Goal: Task Accomplishment & Management: Manage account settings

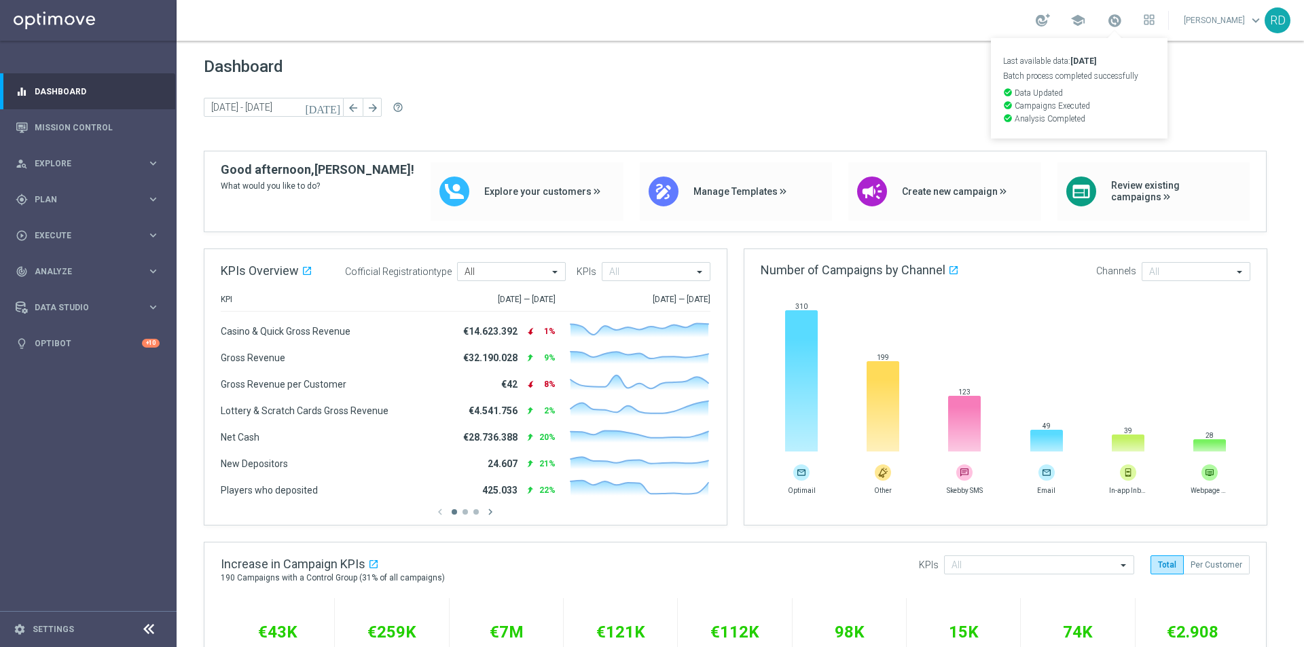
click at [891, 24] on div "school Last available data: [DATE] Batch process completed successfully check_c…" at bounding box center [740, 20] width 1127 height 41
click at [1036, 20] on div at bounding box center [1043, 20] width 14 height 13
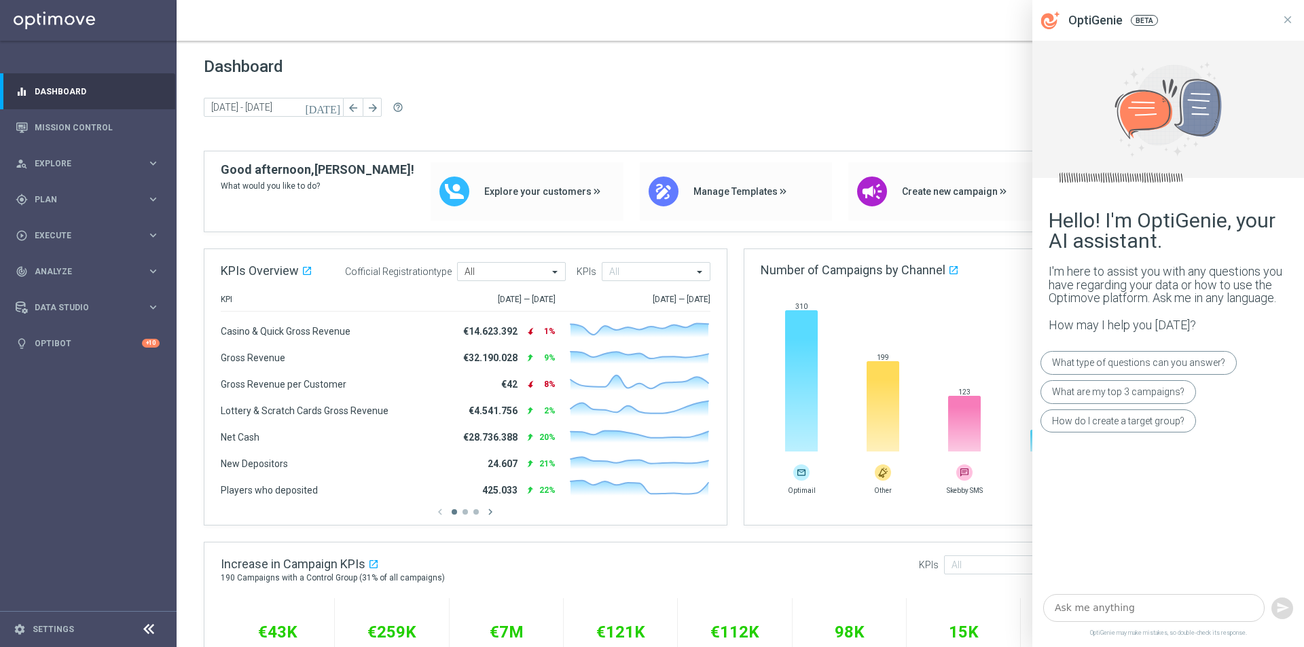
click at [972, 12] on div "school [PERSON_NAME] keyboard_arrow_down RD" at bounding box center [740, 20] width 1127 height 41
drag, startPoint x: 1287, startPoint y: 18, endPoint x: 1277, endPoint y: 18, distance: 9.5
click at [1286, 18] on icon at bounding box center [1288, 20] width 12 height 12
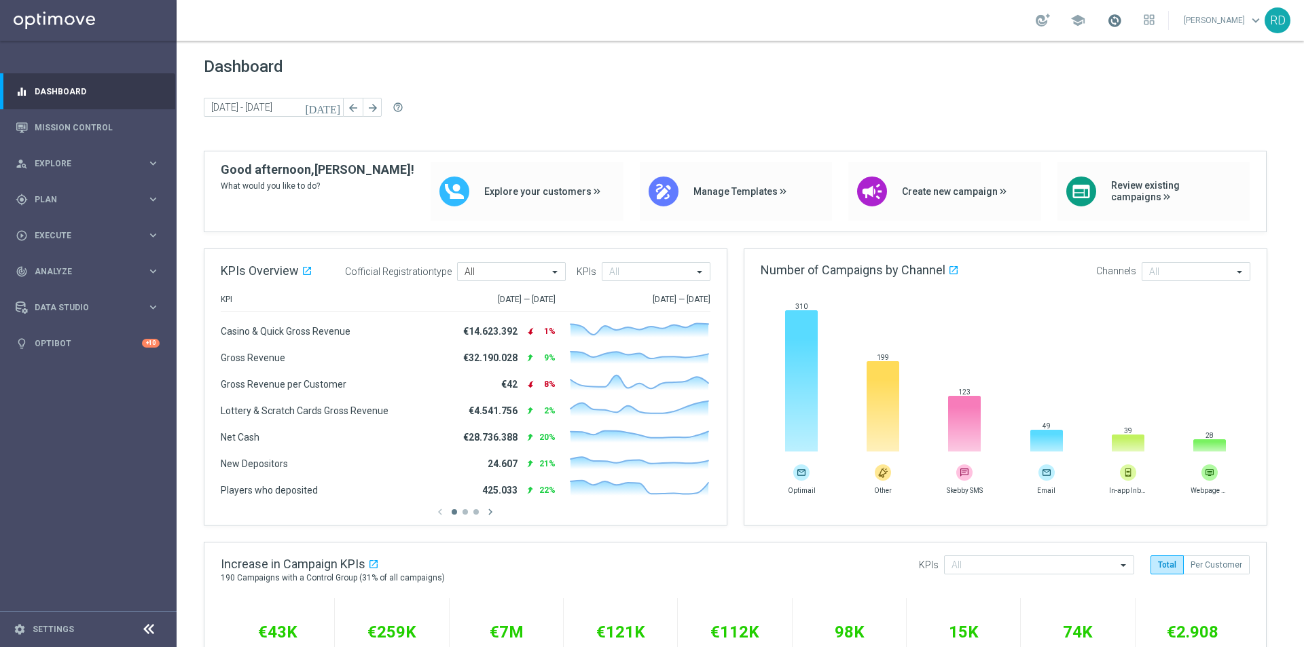
click at [1107, 16] on span at bounding box center [1114, 20] width 15 height 15
click at [52, 201] on span "Plan" at bounding box center [91, 200] width 112 height 8
click at [47, 220] on div "Target Groups" at bounding box center [105, 227] width 140 height 20
click at [48, 224] on link "Target Groups" at bounding box center [88, 227] width 106 height 11
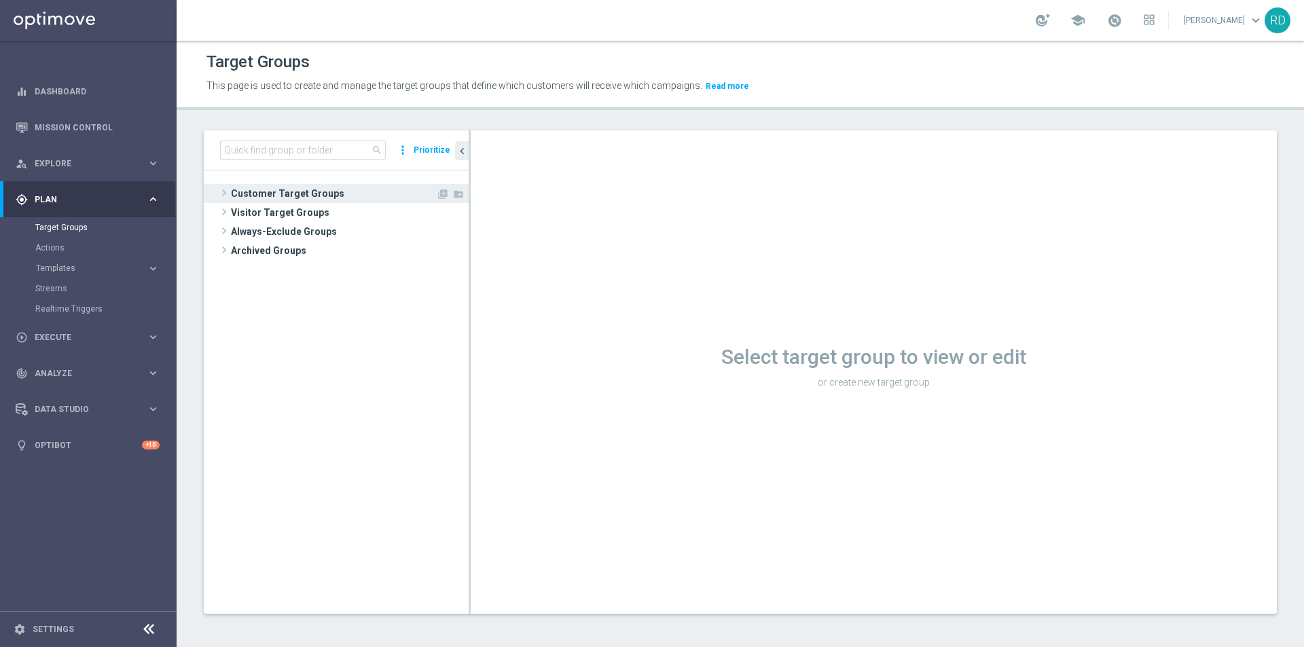
click at [220, 193] on span at bounding box center [224, 193] width 14 height 16
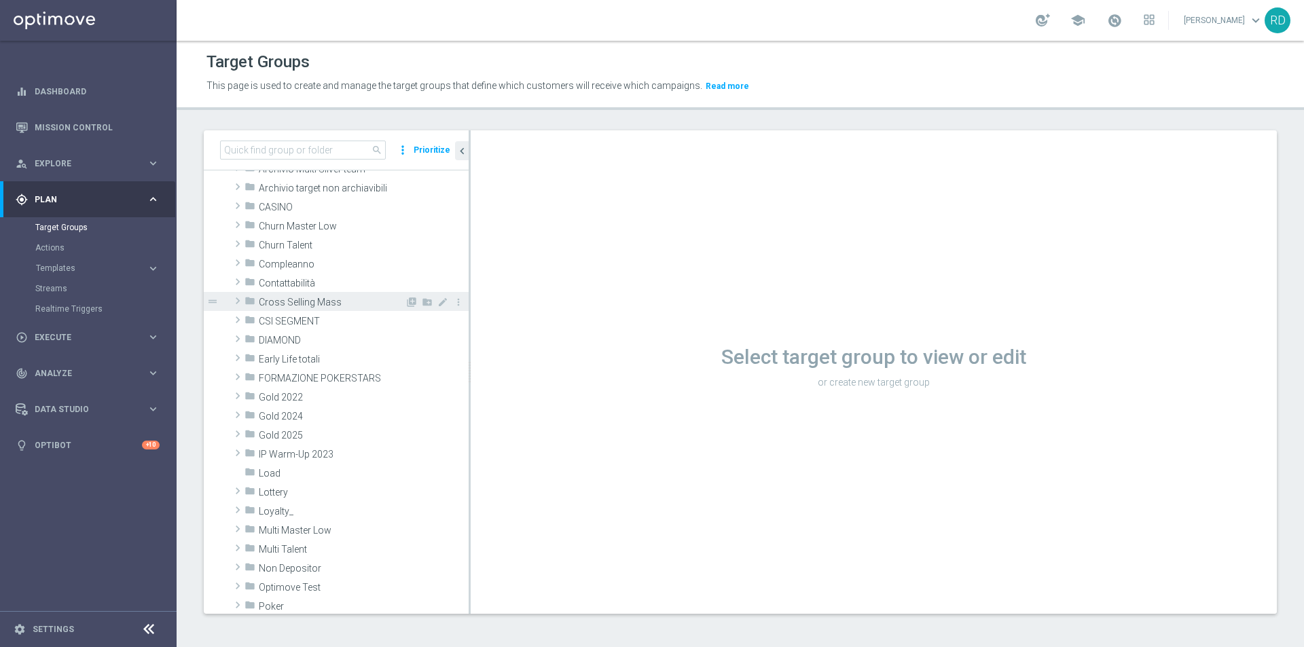
scroll to position [68, 0]
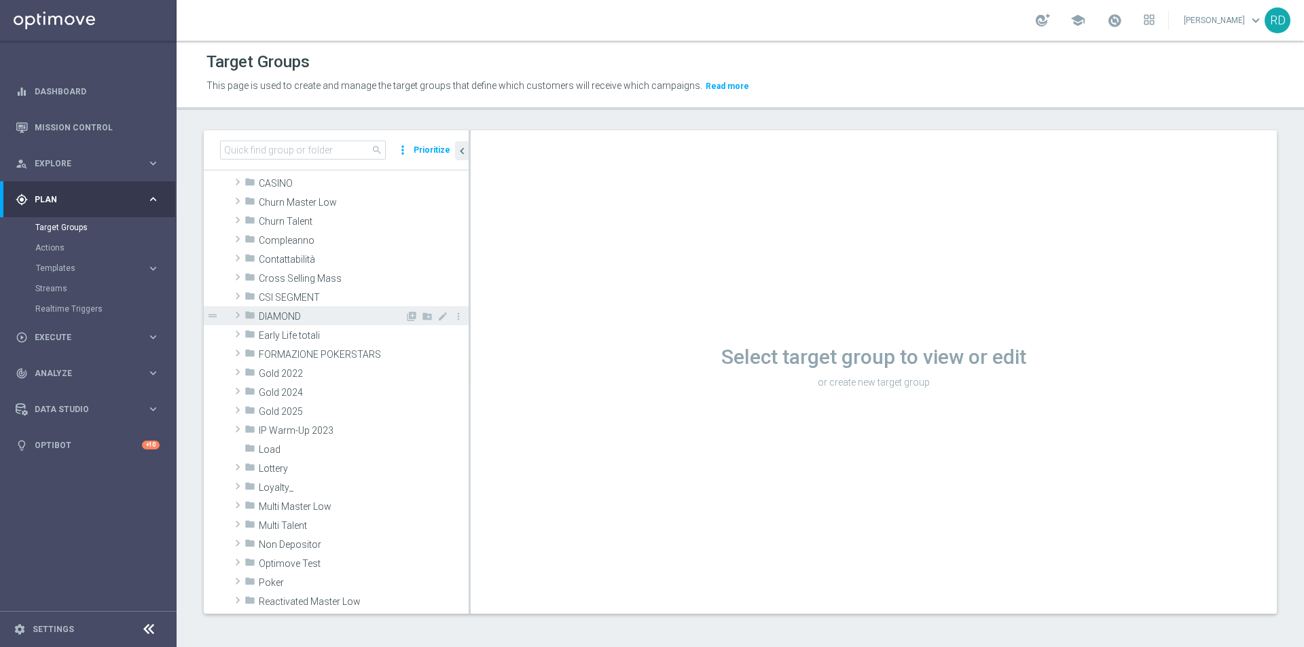
click at [238, 317] on span at bounding box center [238, 315] width 14 height 16
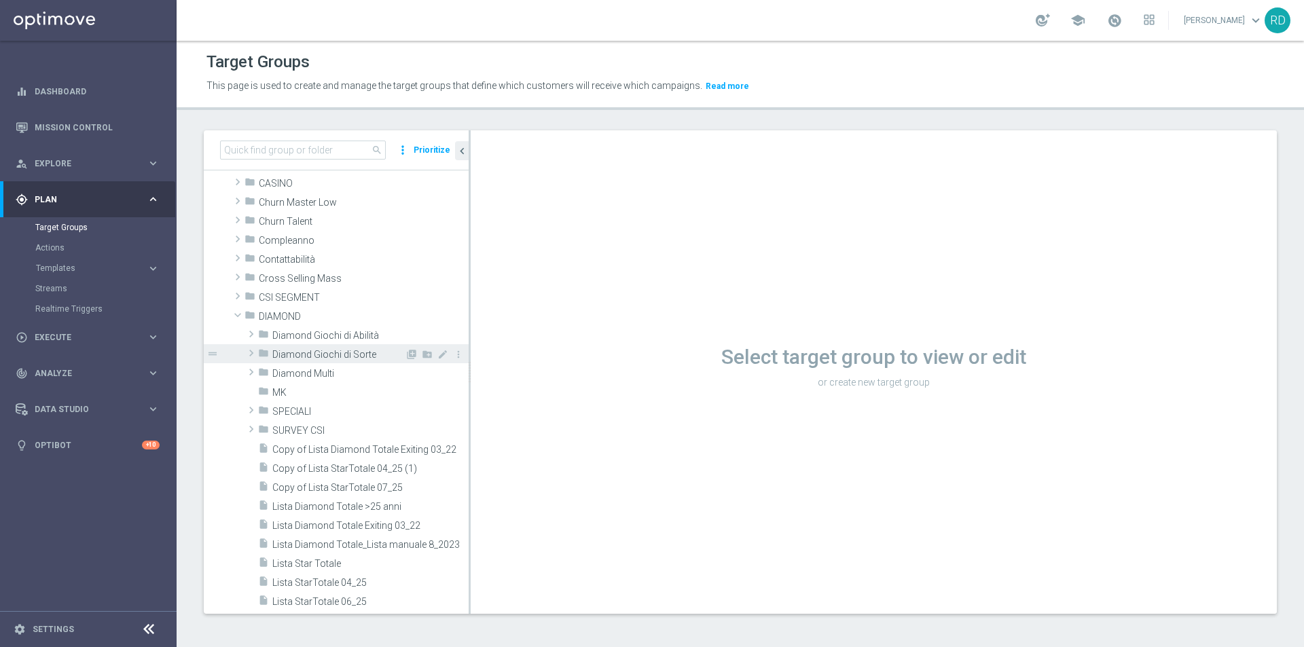
click at [288, 346] on div "folder Diamond Giochi di Sorte" at bounding box center [331, 353] width 147 height 19
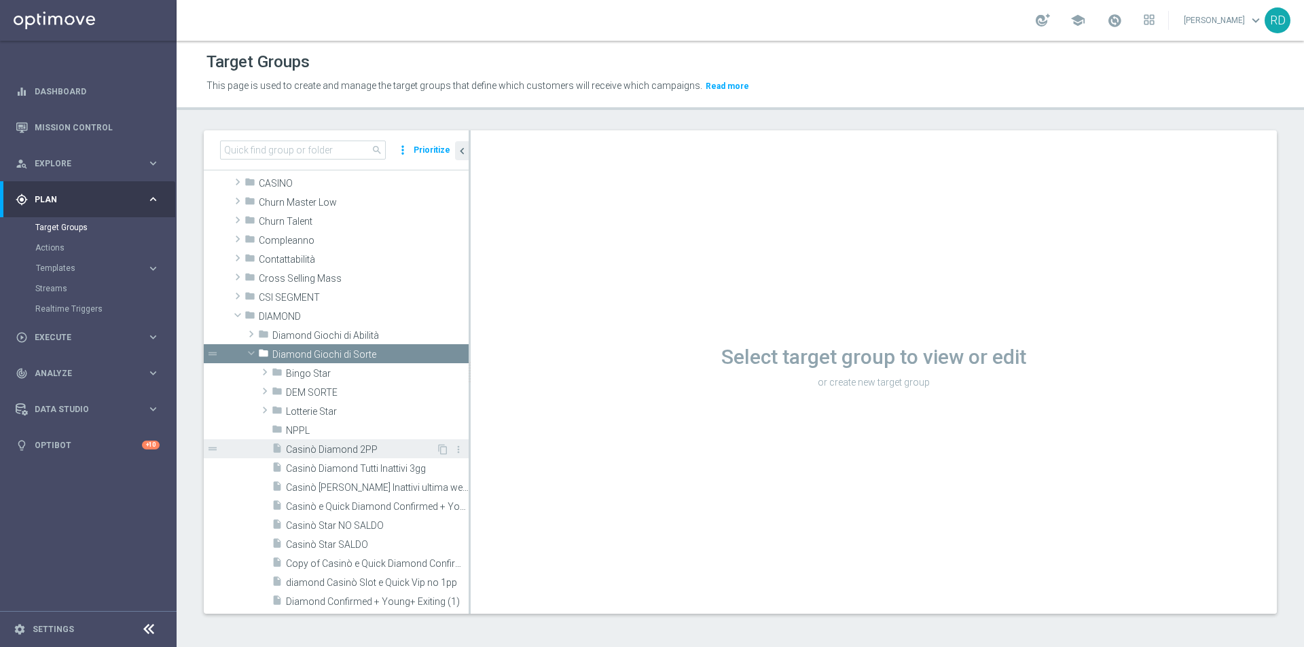
click at [319, 447] on span "Casinò Diamond 2PP" at bounding box center [361, 450] width 150 height 12
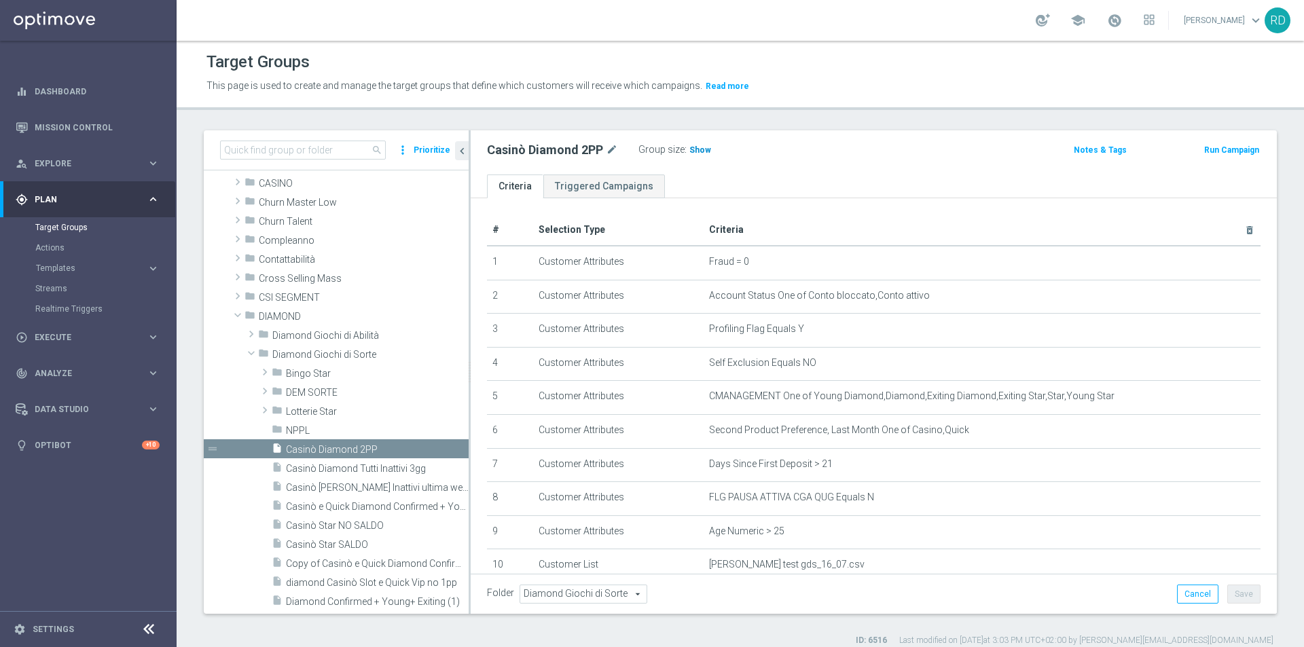
click at [704, 151] on span "Show" at bounding box center [700, 150] width 22 height 10
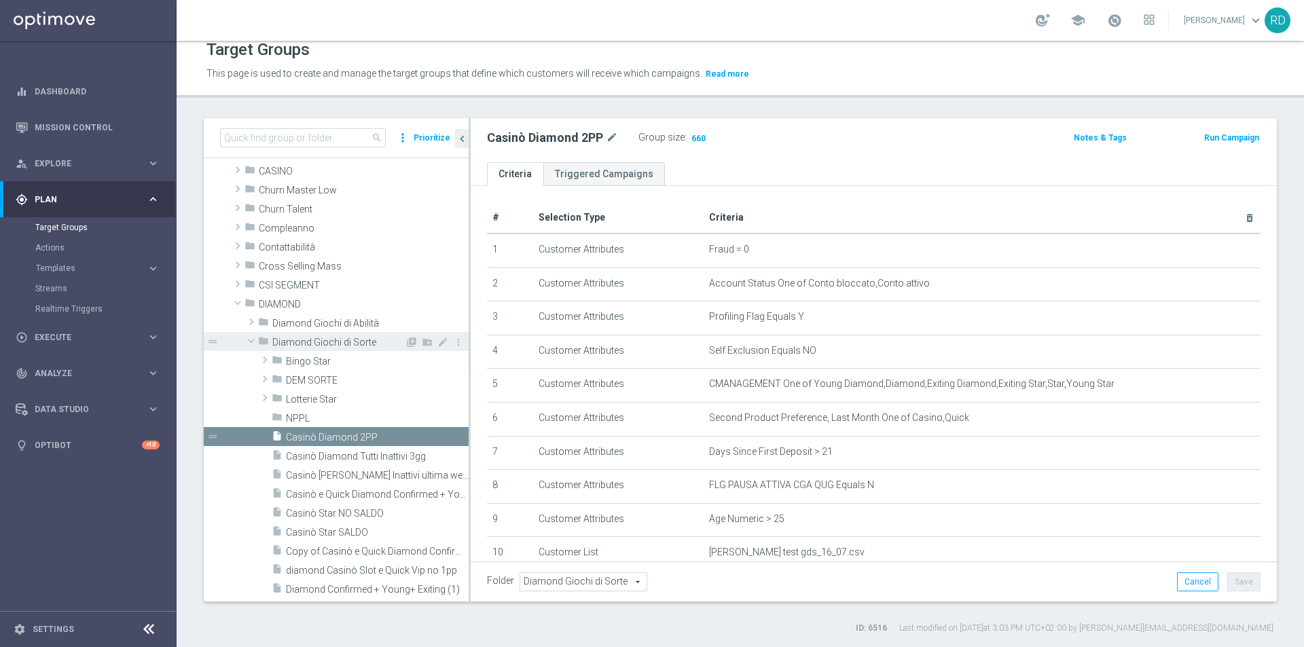
scroll to position [136, 0]
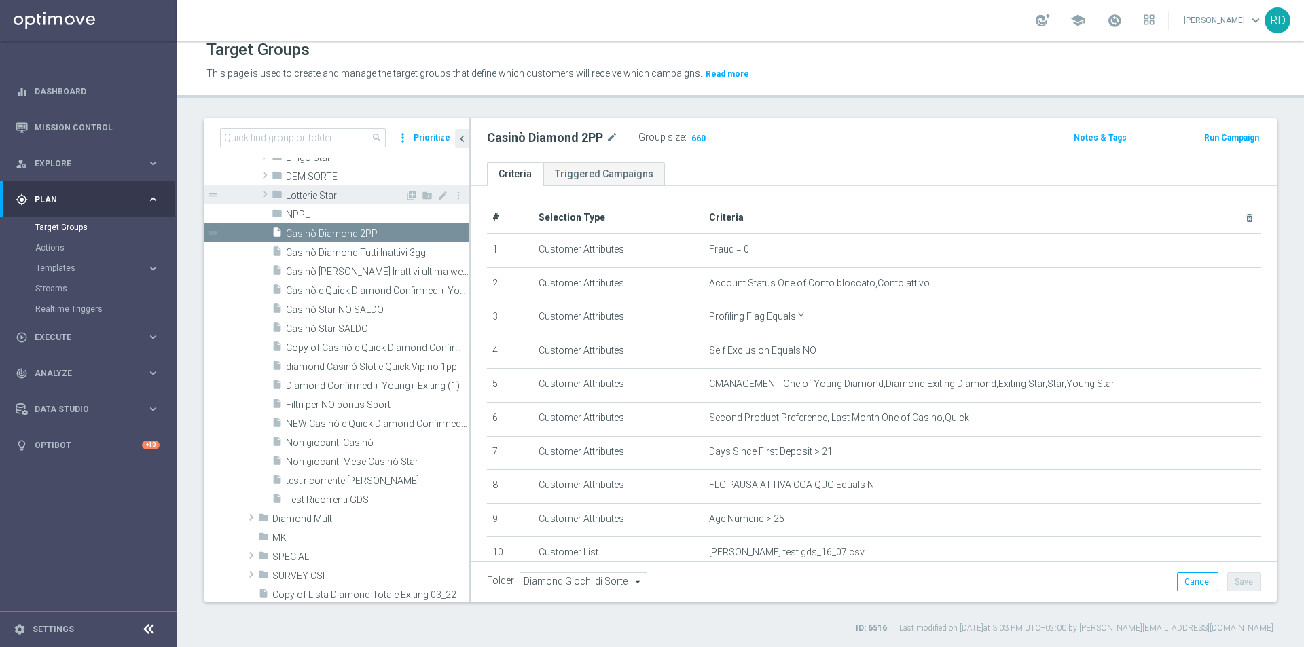
click at [312, 198] on span "Lotterie Star" at bounding box center [345, 196] width 119 height 12
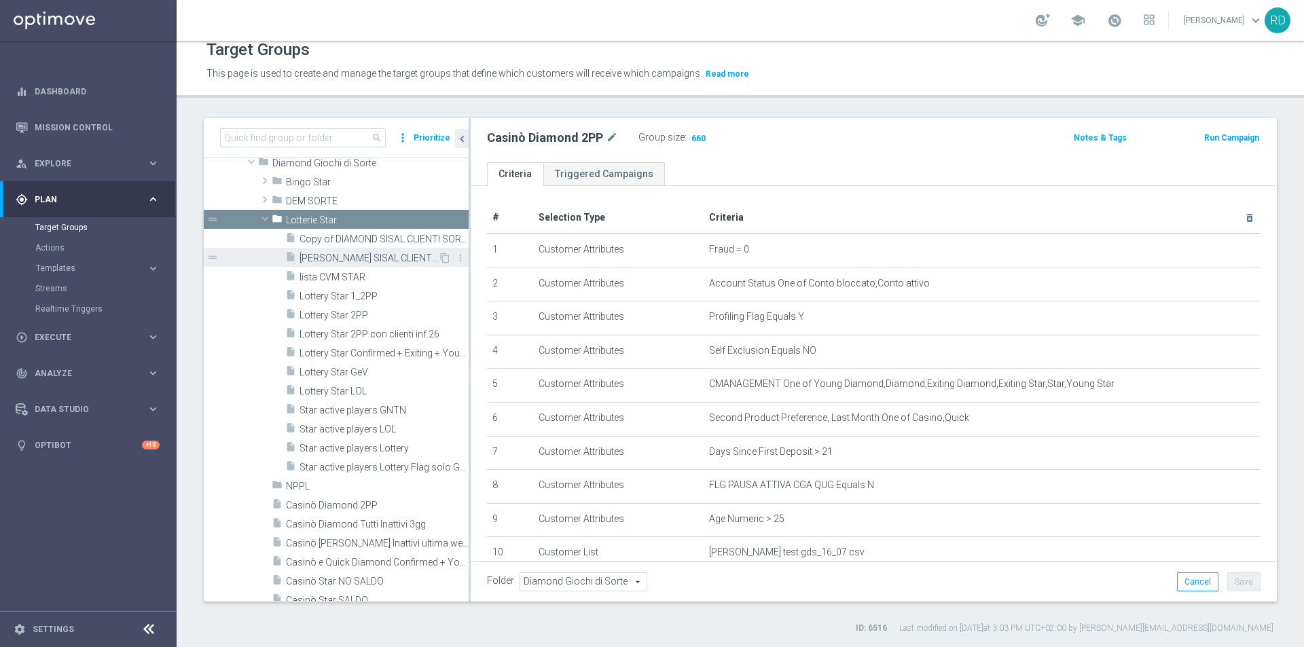
scroll to position [315, 0]
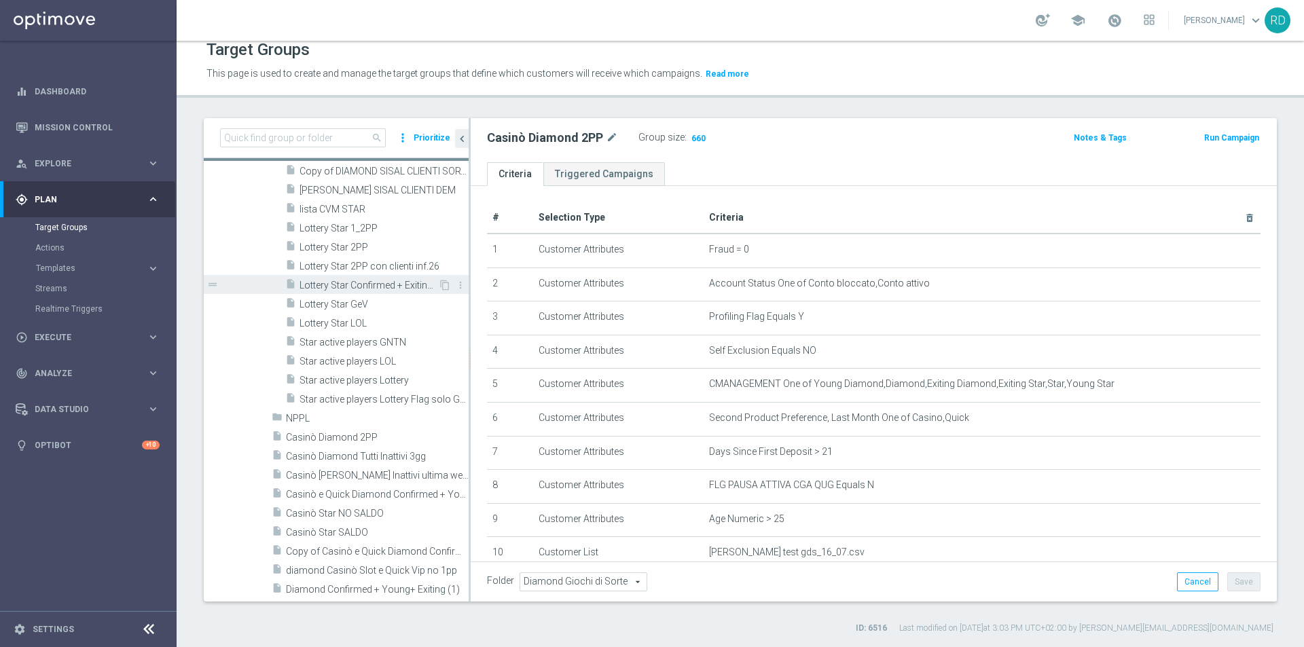
click at [322, 285] on span "Lottery Star Confirmed + Exiting + Young" at bounding box center [368, 286] width 139 height 12
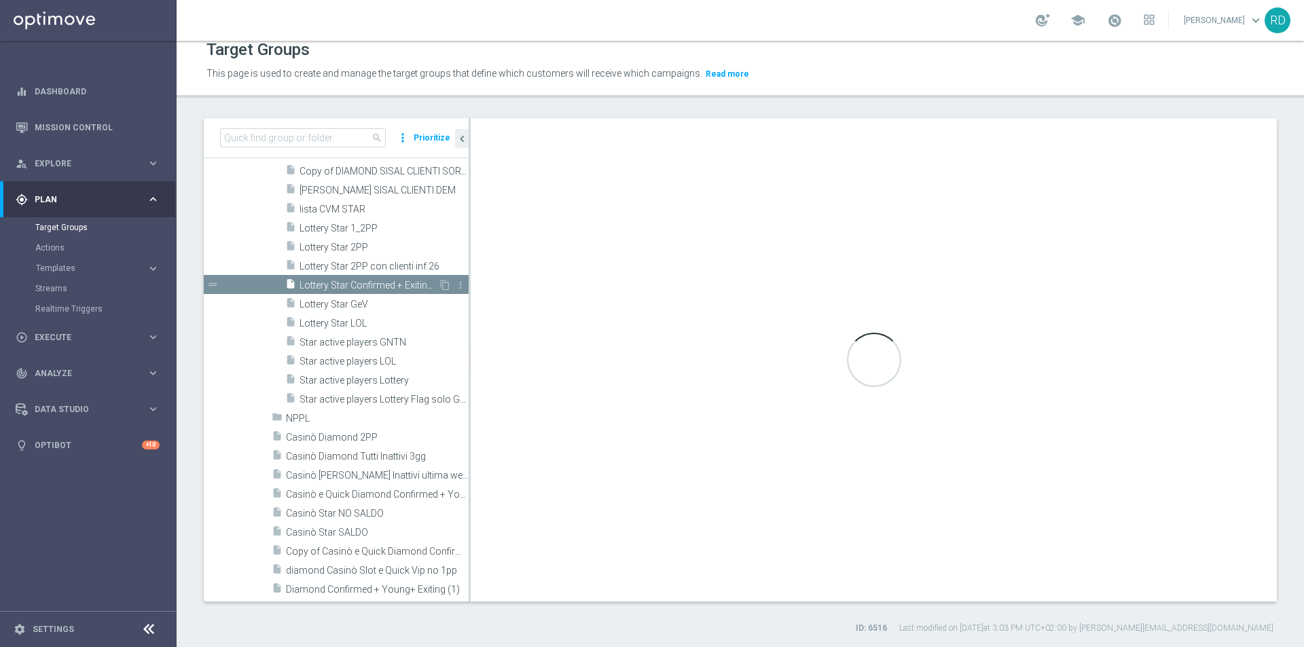
type textarea "1 and 2 and 3 and 4 and 5 and 6 and 7 and (8 or 9 or 10)"
type input "Lotterie Star"
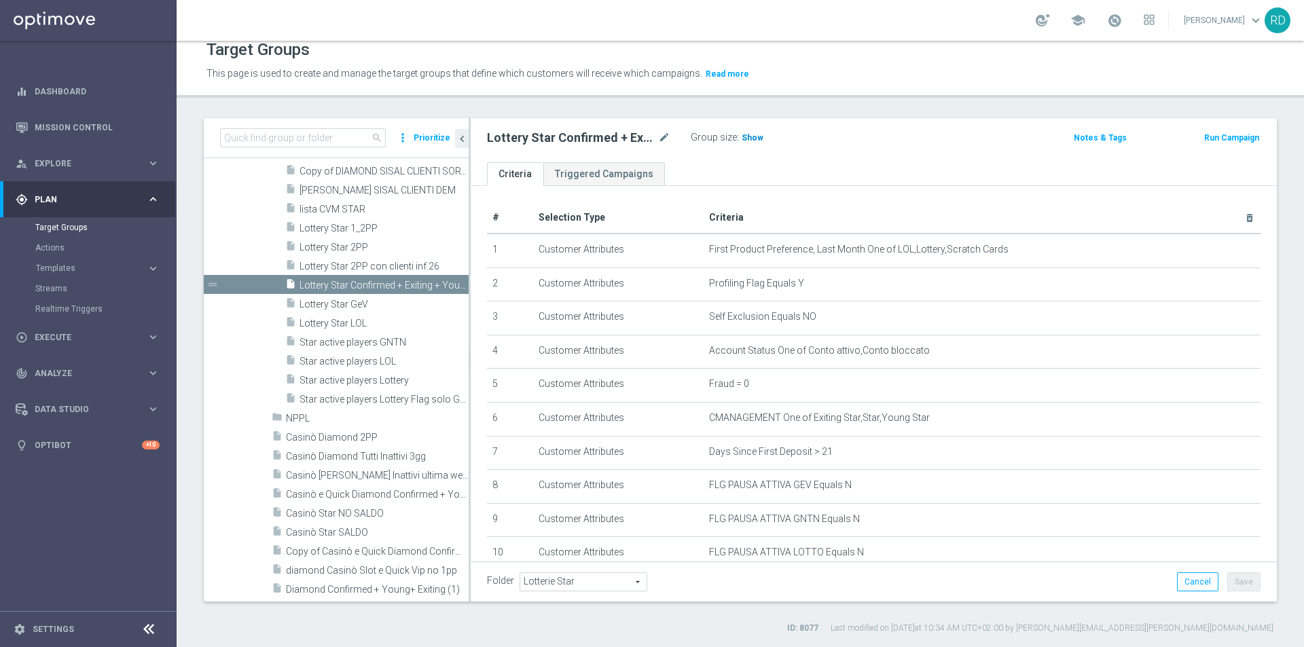
click at [752, 140] on span "Show" at bounding box center [753, 138] width 22 height 10
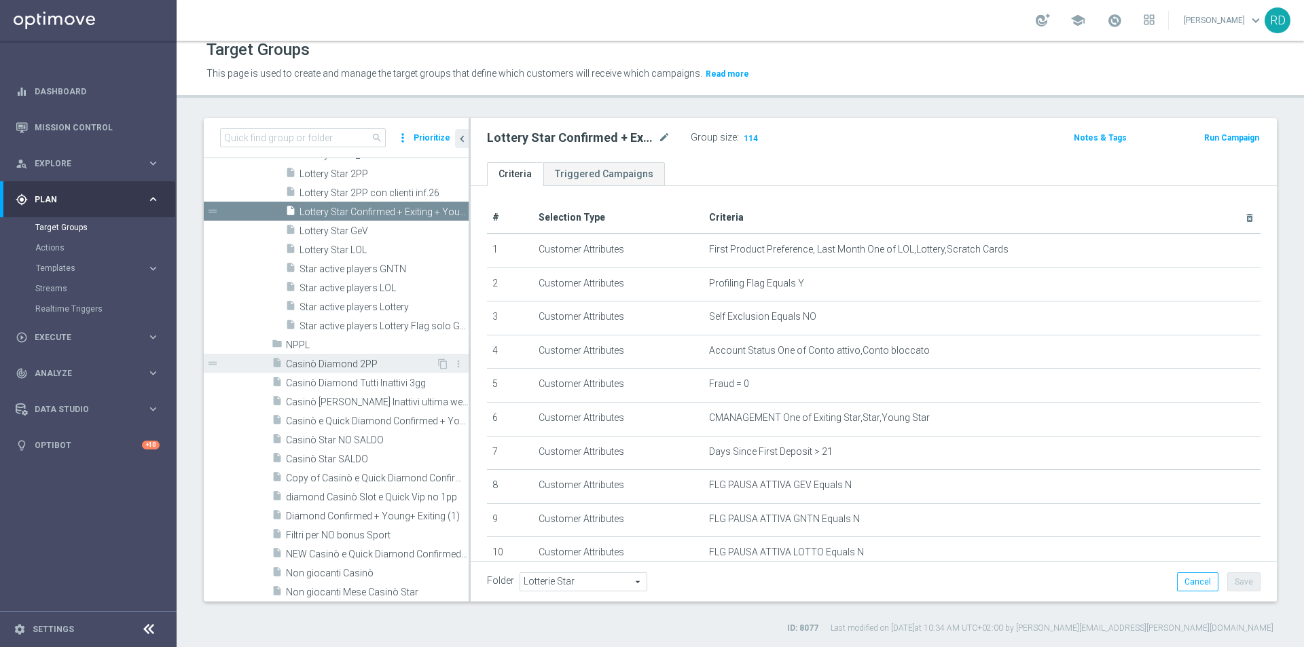
scroll to position [383, 0]
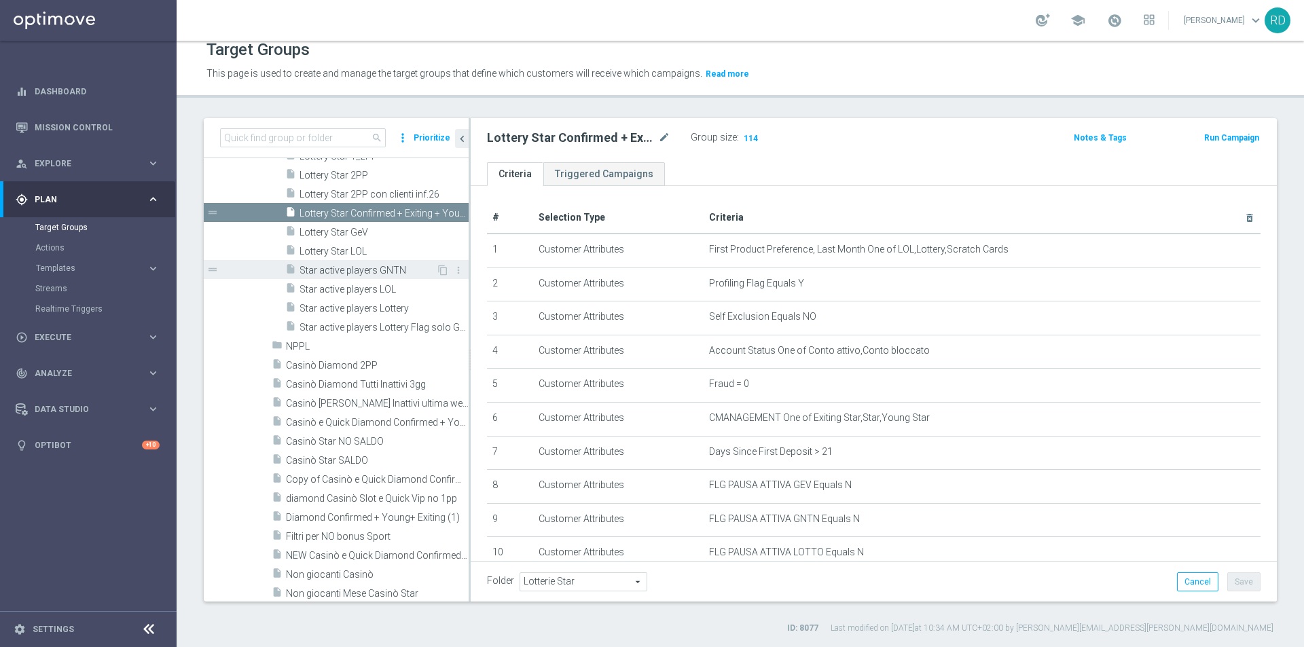
click at [314, 274] on span "Star active players GNTN" at bounding box center [367, 271] width 137 height 12
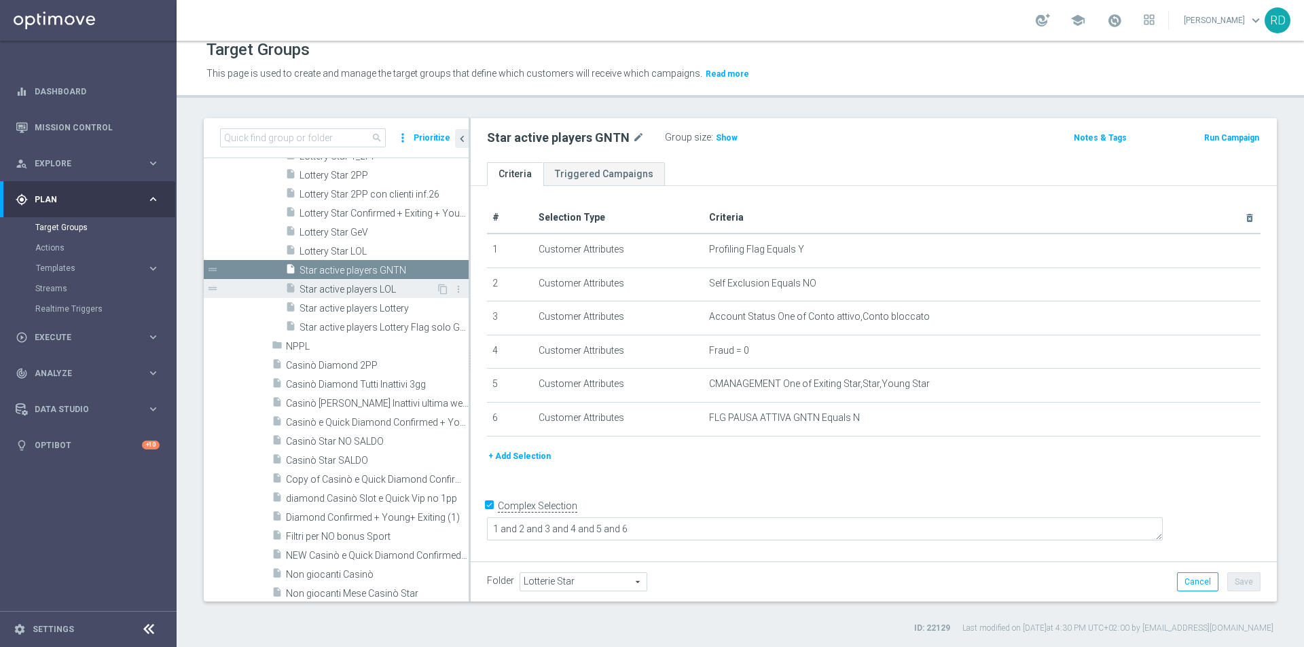
click at [319, 291] on span "Star active players LOL" at bounding box center [367, 290] width 137 height 12
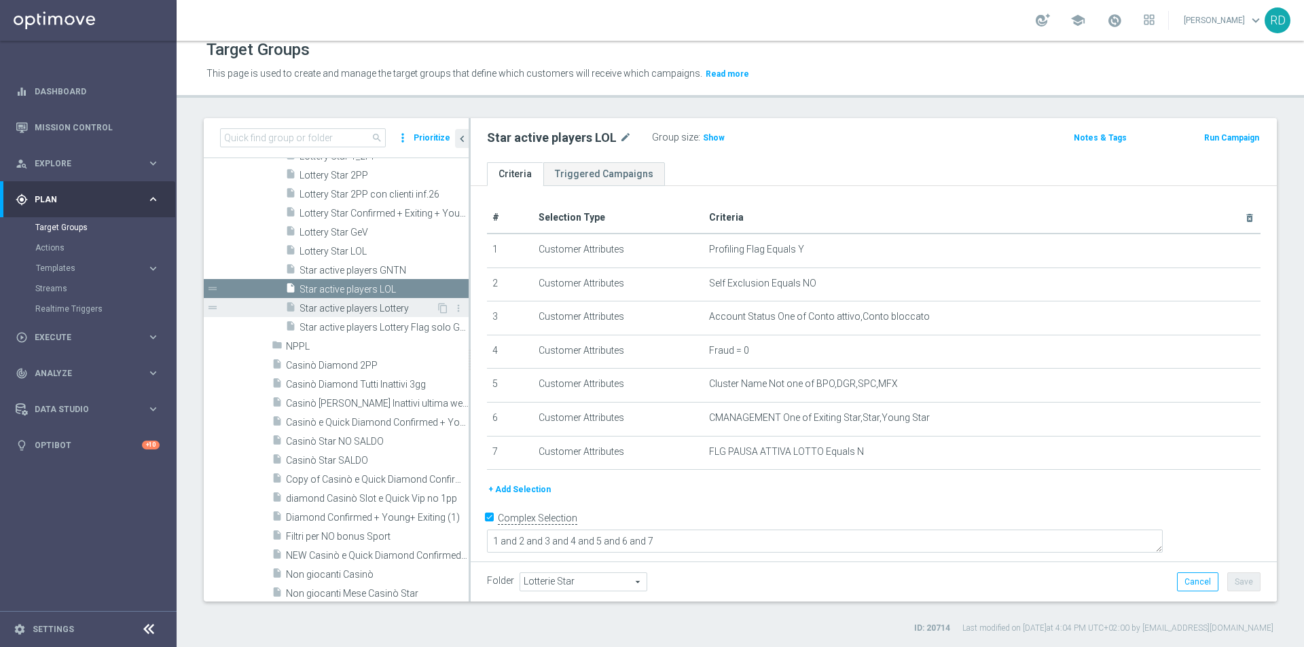
click at [319, 303] on span "Star active players Lottery" at bounding box center [367, 309] width 137 height 12
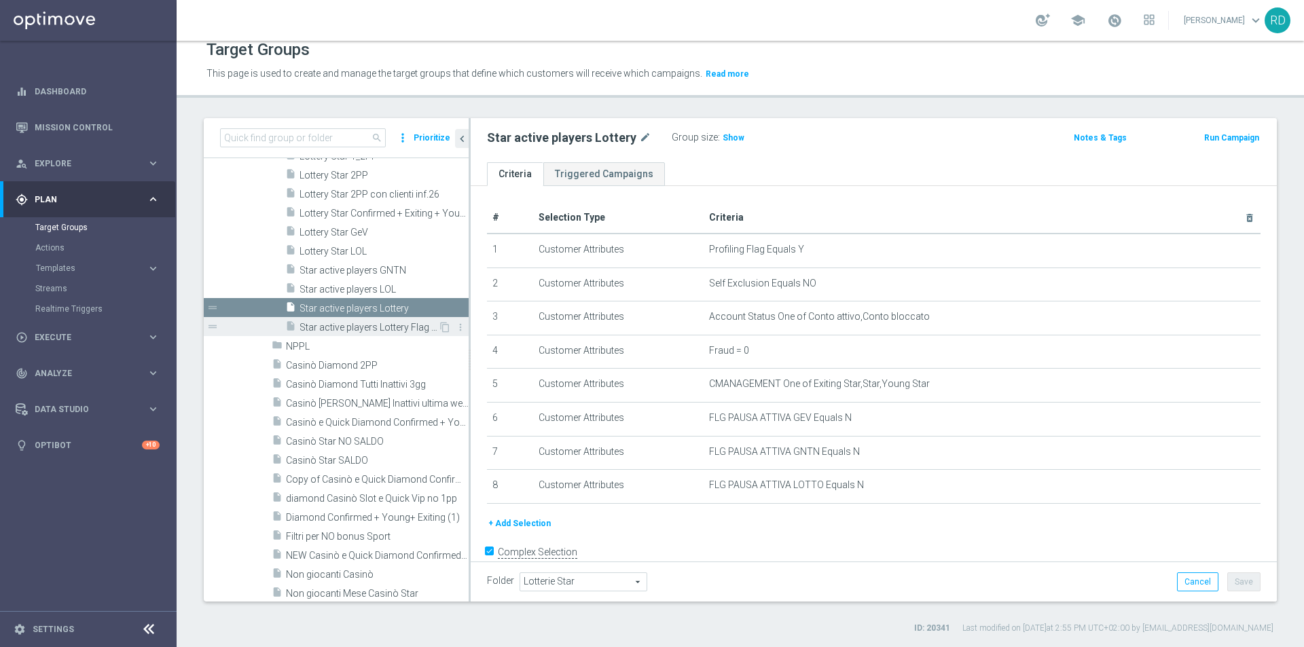
click at [328, 322] on span "Star active players Lottery Flag solo GNTN" at bounding box center [368, 328] width 139 height 12
type textarea "1 and 2 and 3 and 4 and 5 and 6"
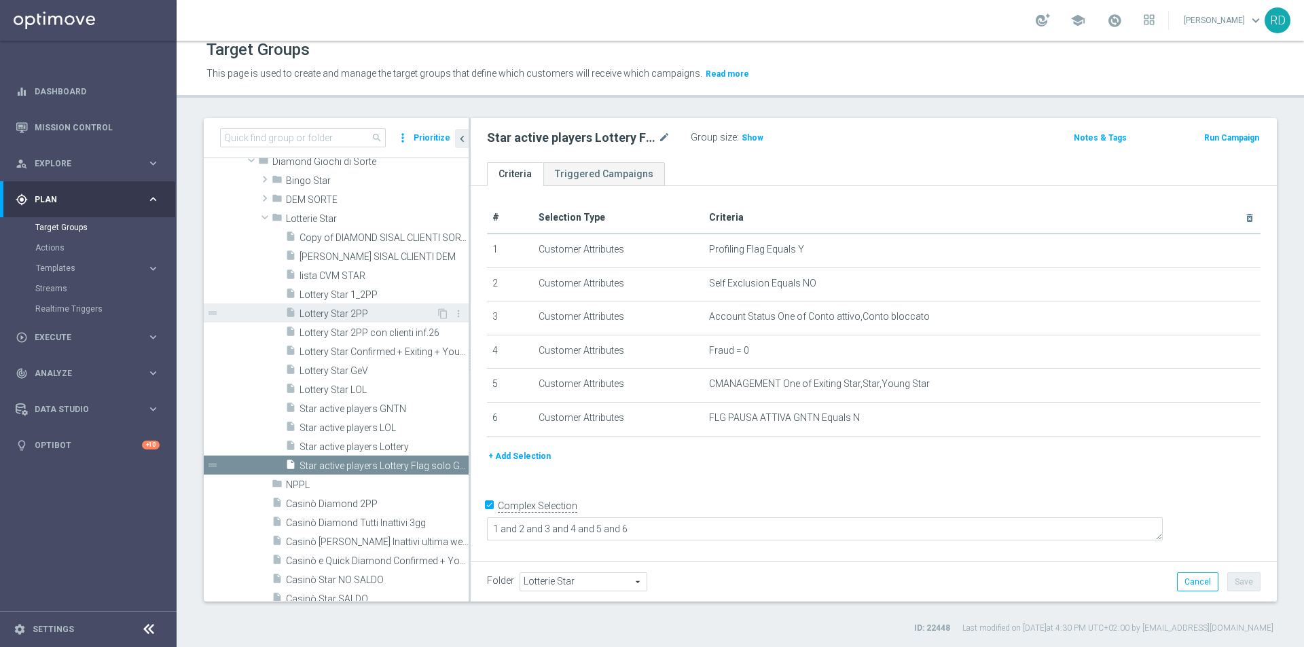
scroll to position [247, 0]
click at [323, 276] on span "lista CVM STAR" at bounding box center [367, 278] width 137 height 12
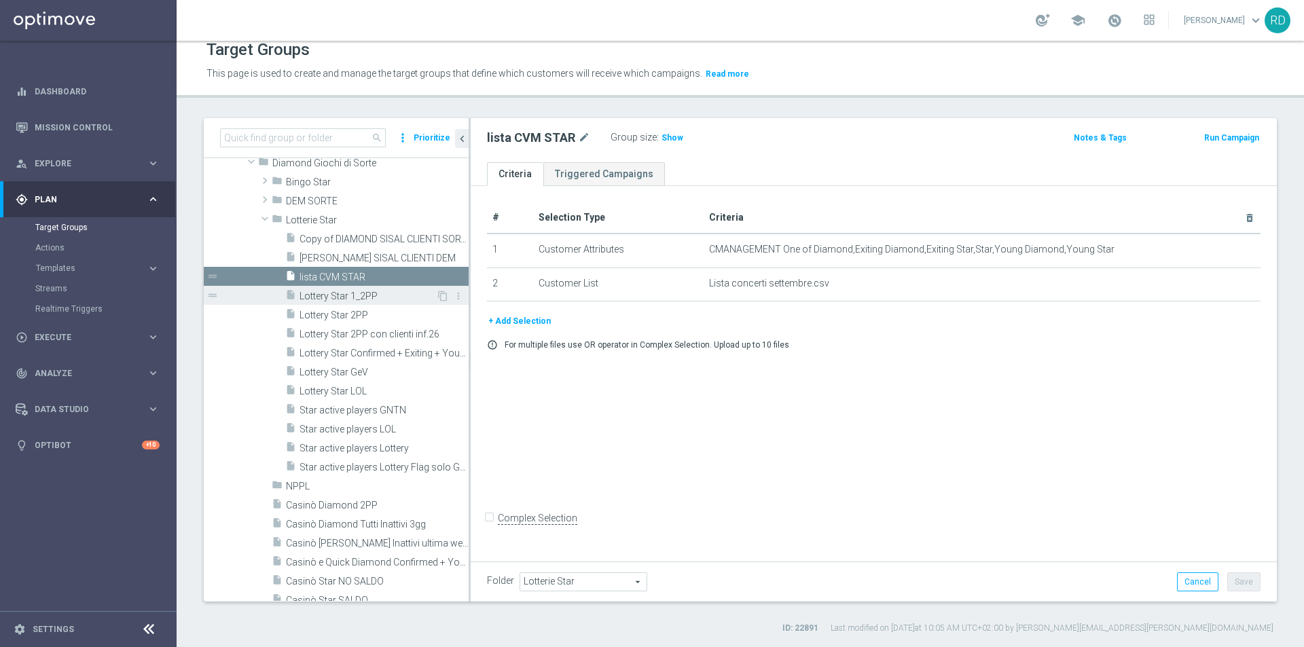
click at [318, 295] on span "Lottery Star 1_2PP" at bounding box center [367, 297] width 137 height 12
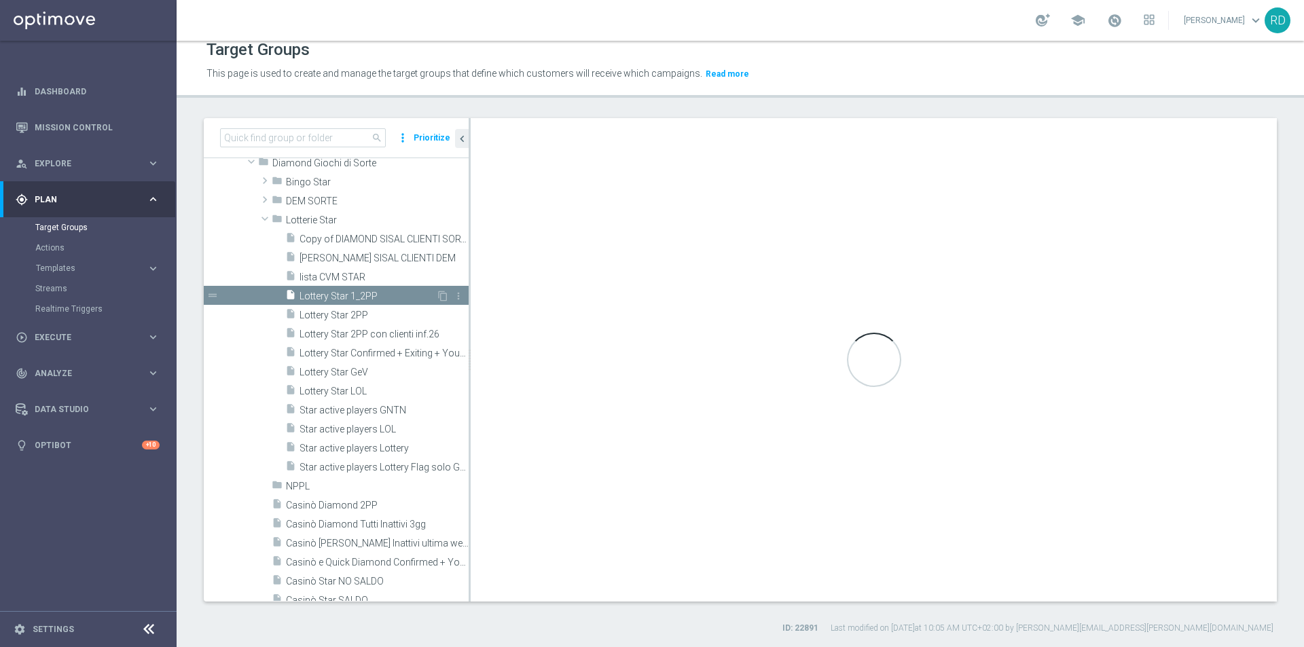
checkbox input "true"
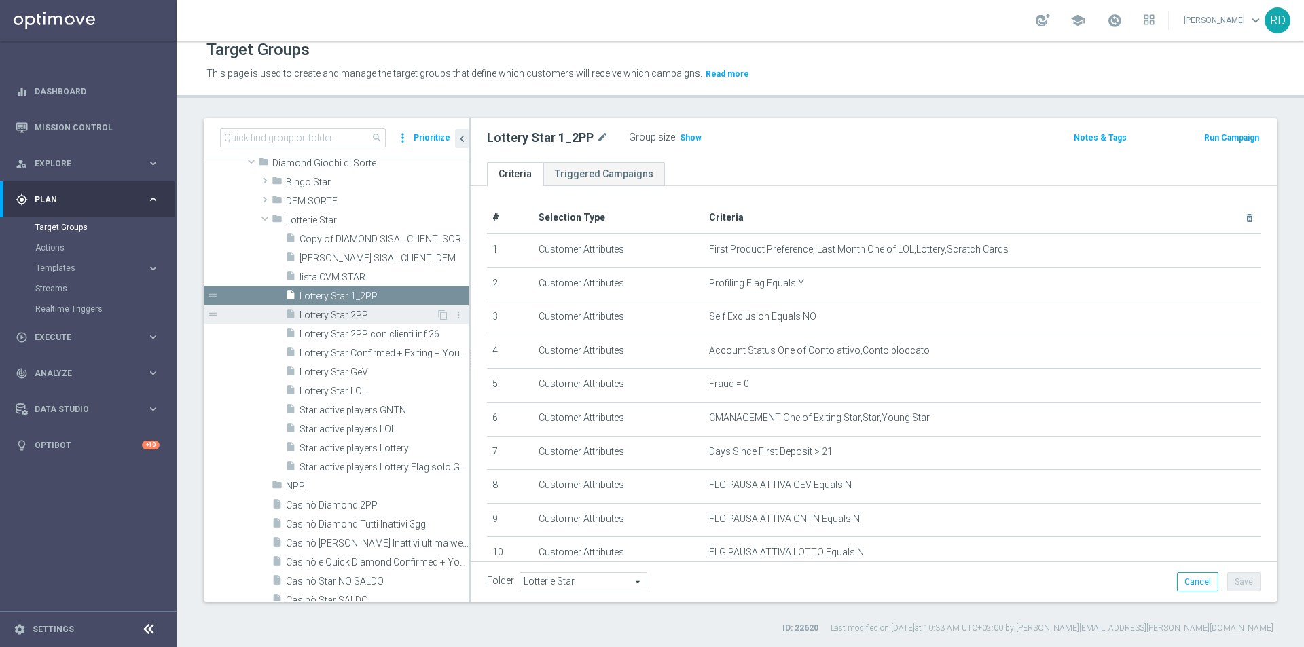
click at [317, 312] on span "Lottery Star 2PP" at bounding box center [367, 316] width 137 height 12
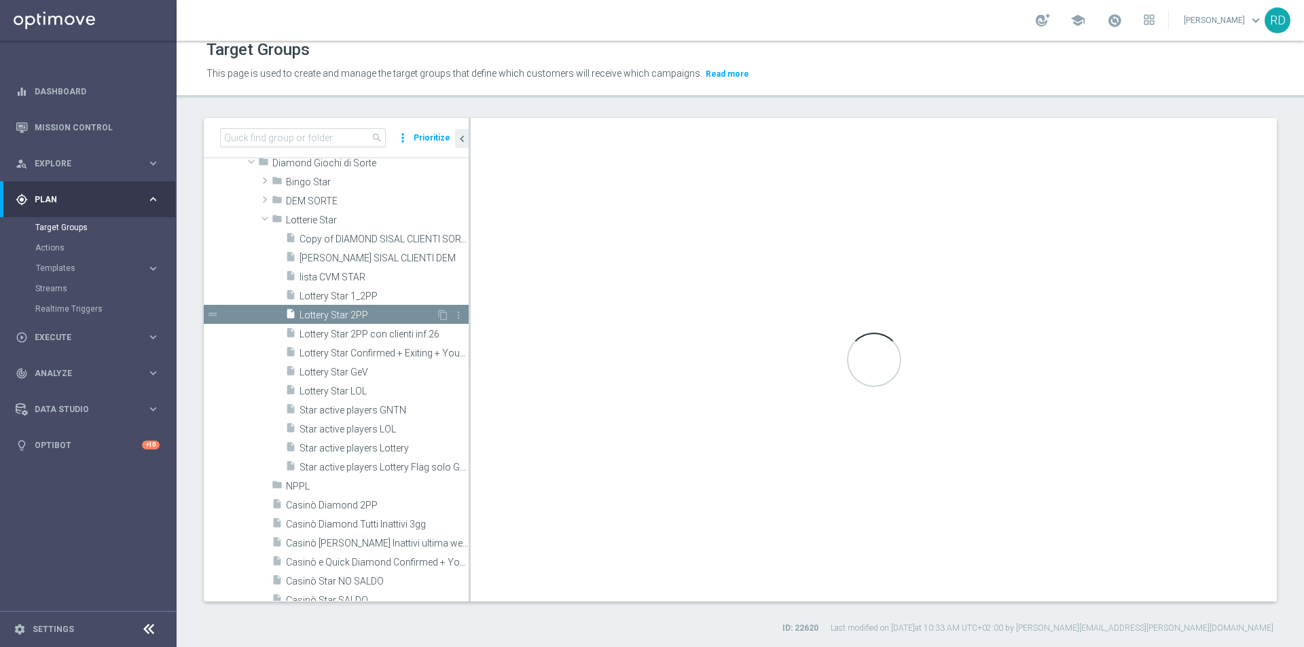
type textarea "1 and 2 and 3 and 4 and 5 and 6 and 7 and 8 and 12 and (10 or 11 or 9)"
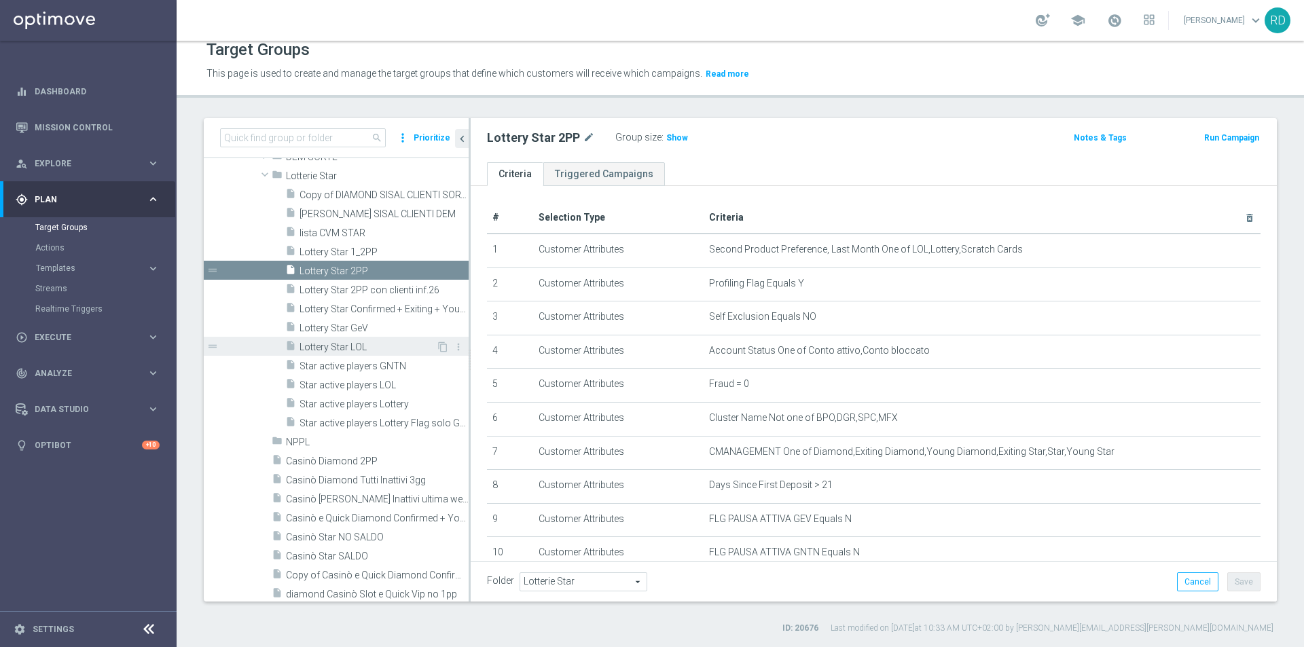
scroll to position [247, 0]
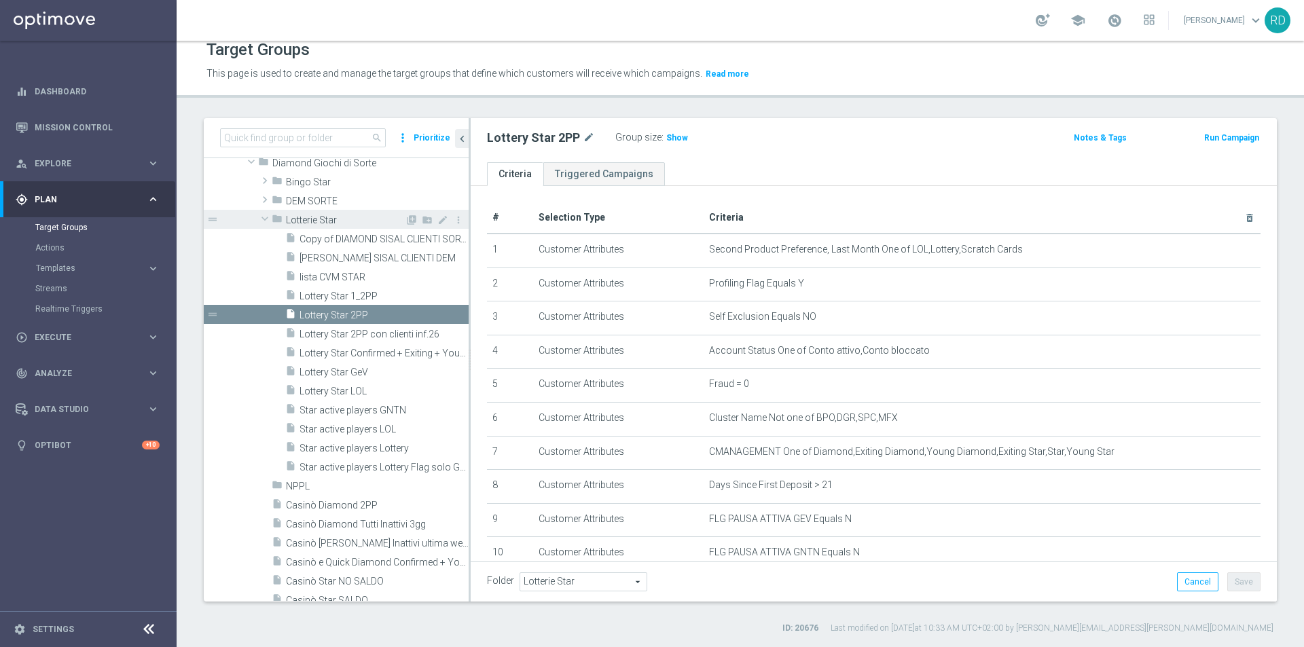
click at [264, 216] on span at bounding box center [265, 219] width 16 height 14
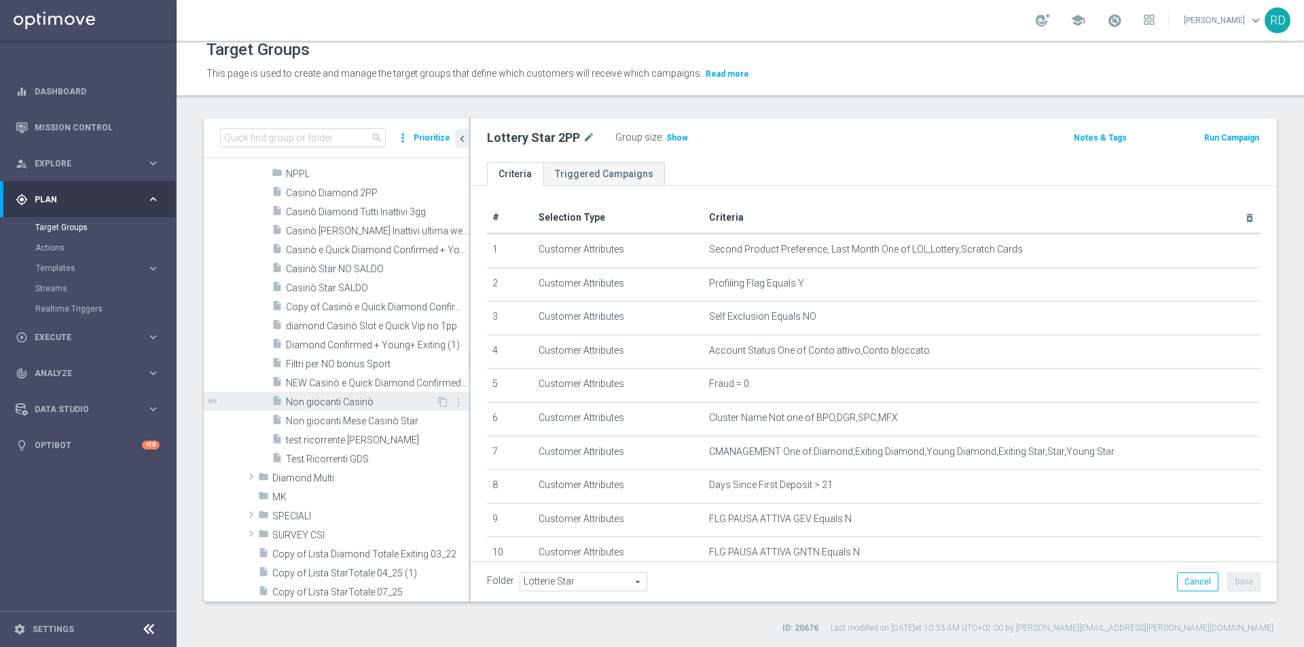
scroll to position [315, 0]
click at [306, 451] on span "Test Ricorrenti GDS" at bounding box center [361, 457] width 150 height 12
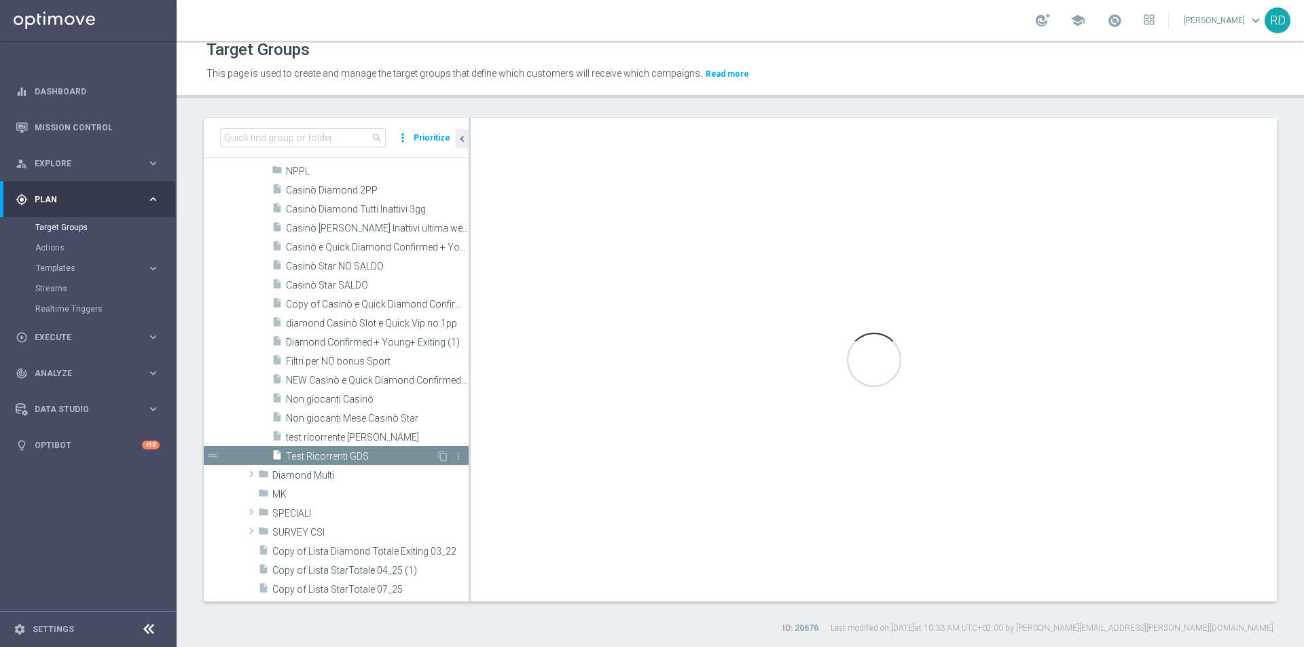
checkbox input "false"
type input "Diamond Giochi di Sorte"
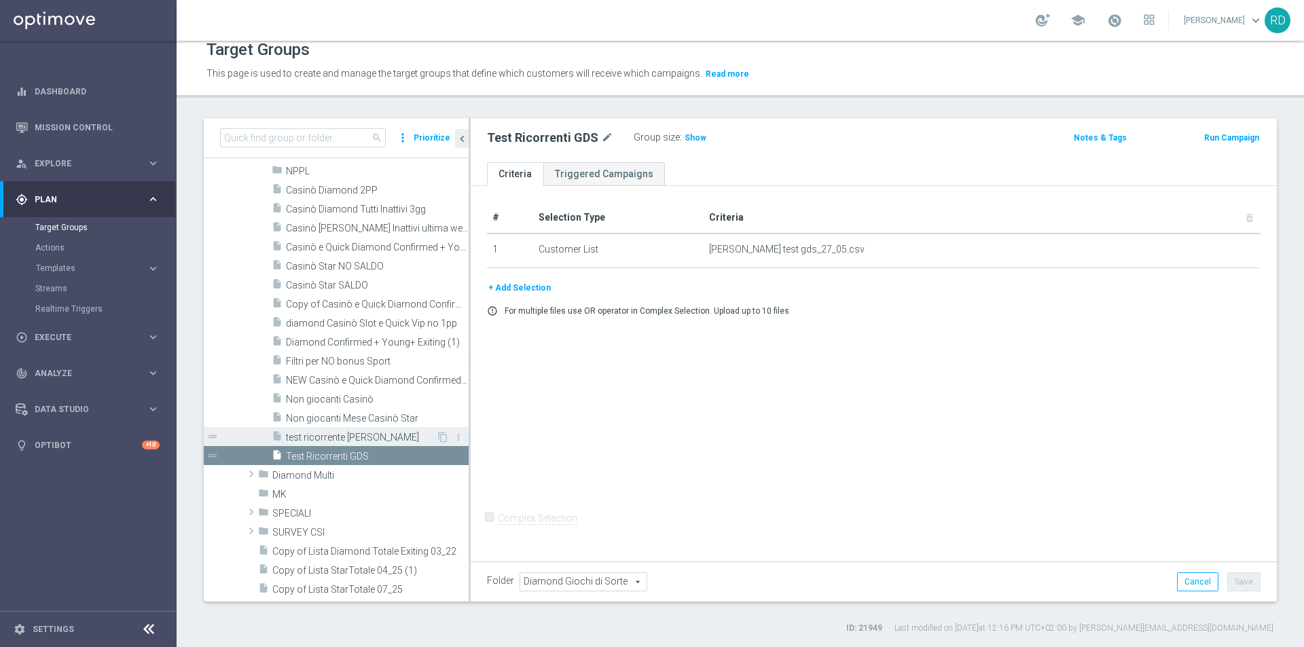
click at [327, 437] on span "test ricorrente [PERSON_NAME]" at bounding box center [361, 438] width 150 height 12
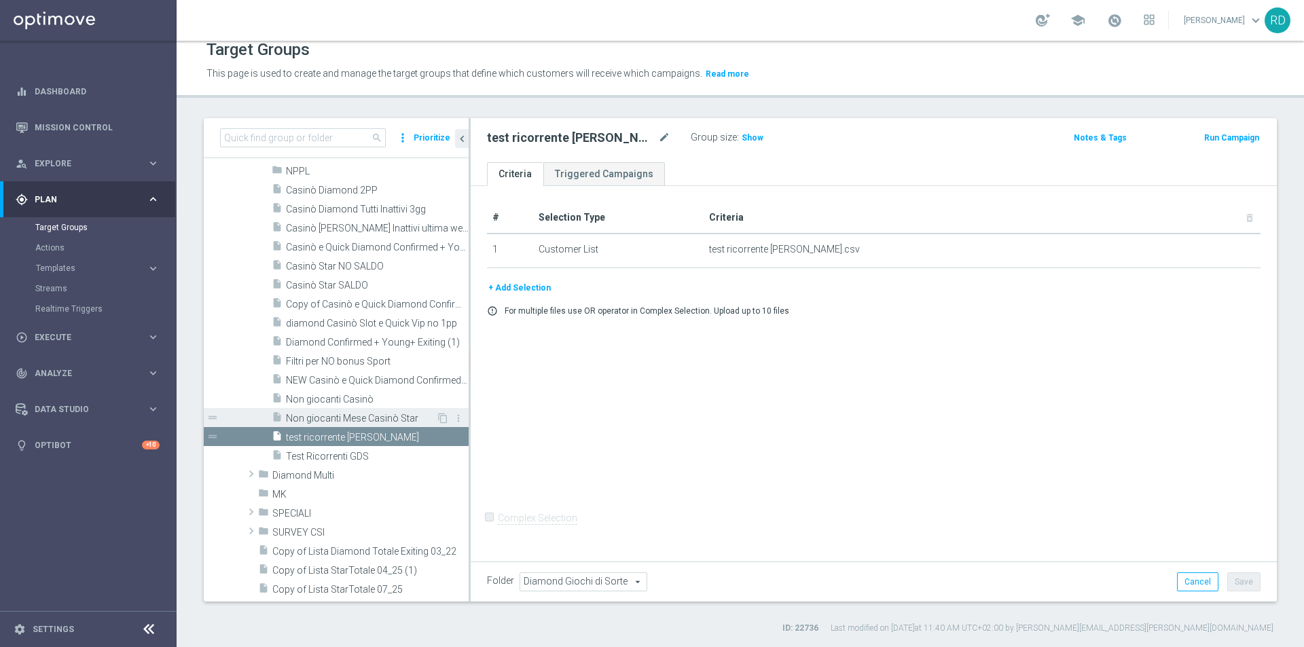
click at [317, 422] on span "Non giocanti Mese Casinò Star" at bounding box center [361, 419] width 150 height 12
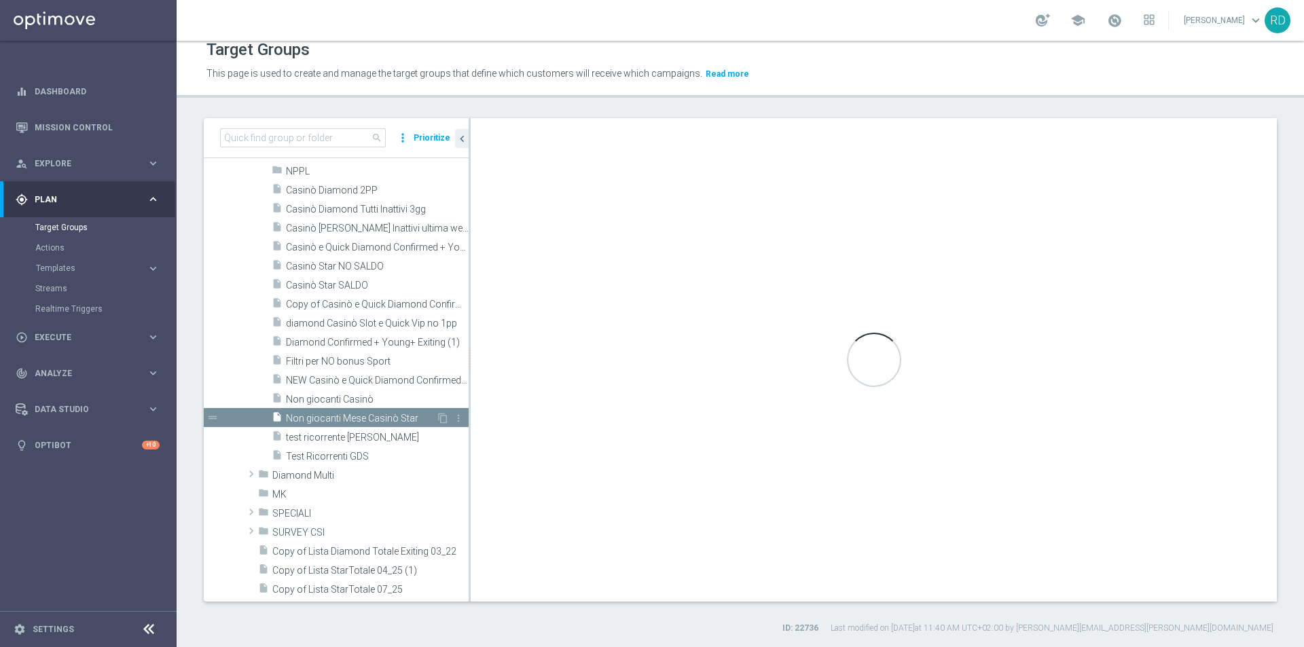
checkbox input "true"
